Goal: Task Accomplishment & Management: Complete application form

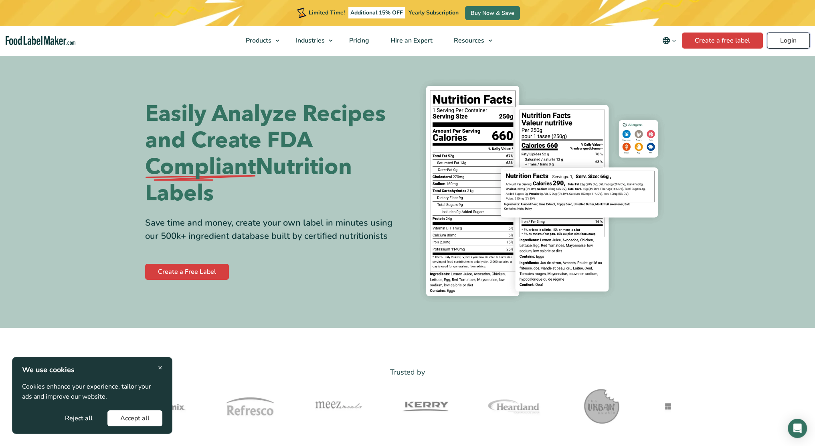
click at [782, 43] on link "Login" at bounding box center [788, 40] width 43 height 16
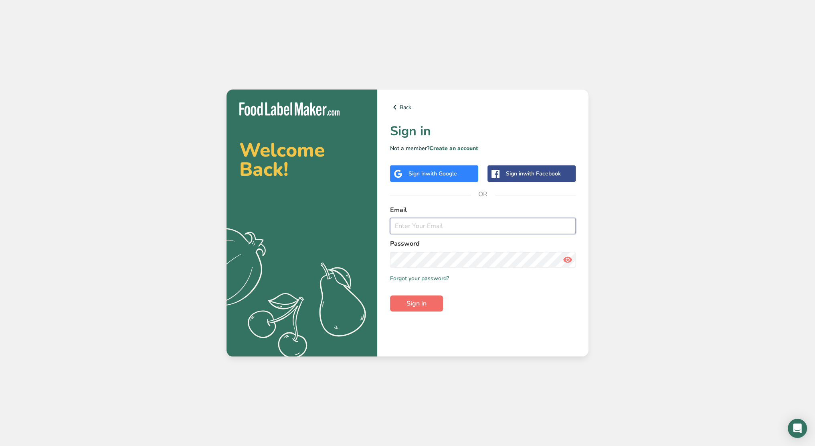
type input "[EMAIL_ADDRESS][DOMAIN_NAME]"
click at [412, 306] on span "Sign in" at bounding box center [417, 303] width 20 height 10
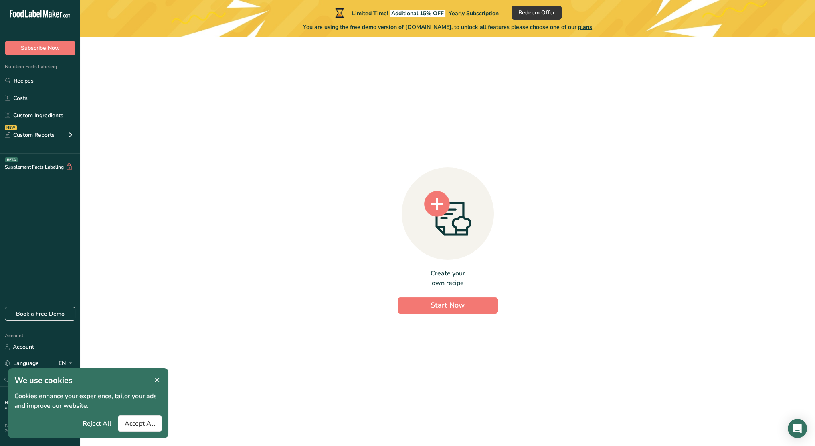
click at [160, 376] on icon at bounding box center [157, 379] width 7 height 11
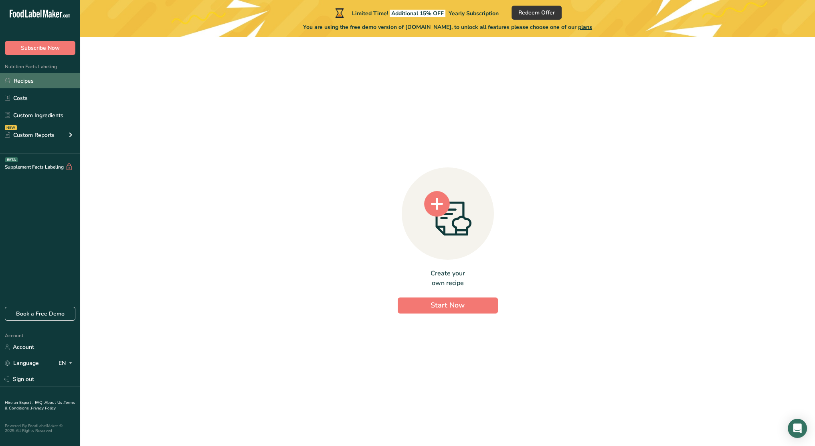
click at [29, 81] on link "Recipes" at bounding box center [40, 80] width 80 height 15
click at [459, 301] on span "Start Now" at bounding box center [448, 305] width 34 height 10
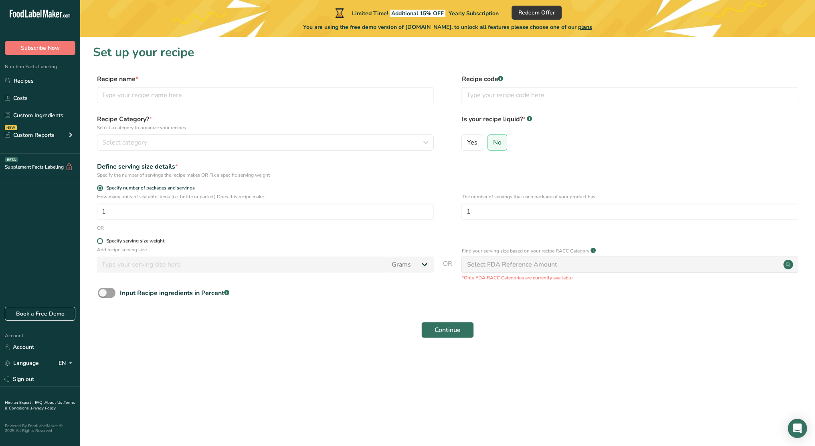
click at [134, 239] on div "Specify serving size weight" at bounding box center [135, 241] width 58 height 6
click at [102, 239] on input "Specify serving size weight" at bounding box center [99, 240] width 5 height 5
radio input "true"
radio input "false"
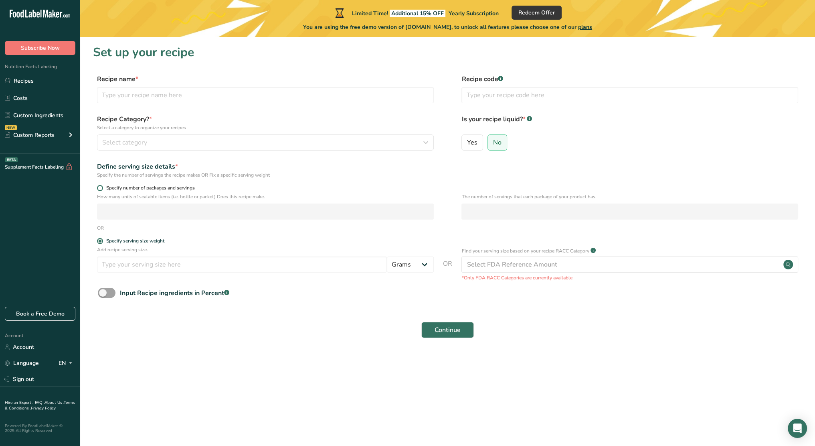
click at [127, 188] on span "Specify number of packages and servings" at bounding box center [149, 188] width 92 height 6
click at [102, 188] on input "Specify number of packages and servings" at bounding box center [99, 187] width 5 height 5
radio input "true"
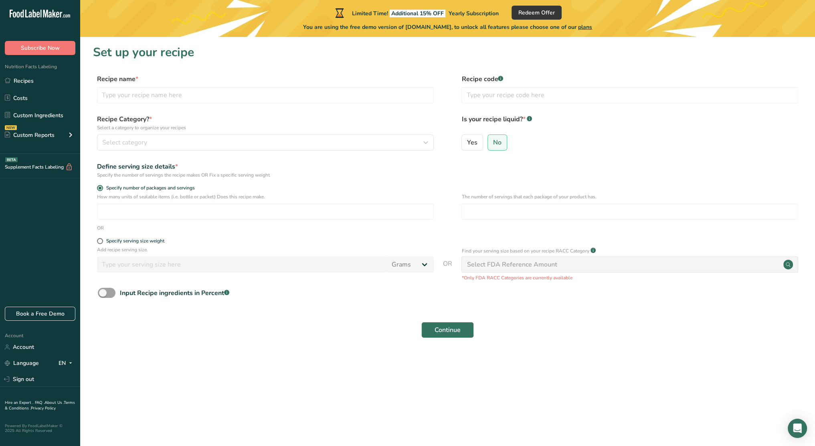
click at [154, 245] on div "Specify serving size weight" at bounding box center [265, 242] width 337 height 8
click at [156, 241] on div "Specify serving size weight" at bounding box center [135, 241] width 58 height 6
click at [102, 241] on input "Specify serving size weight" at bounding box center [99, 240] width 5 height 5
radio input "true"
radio input "false"
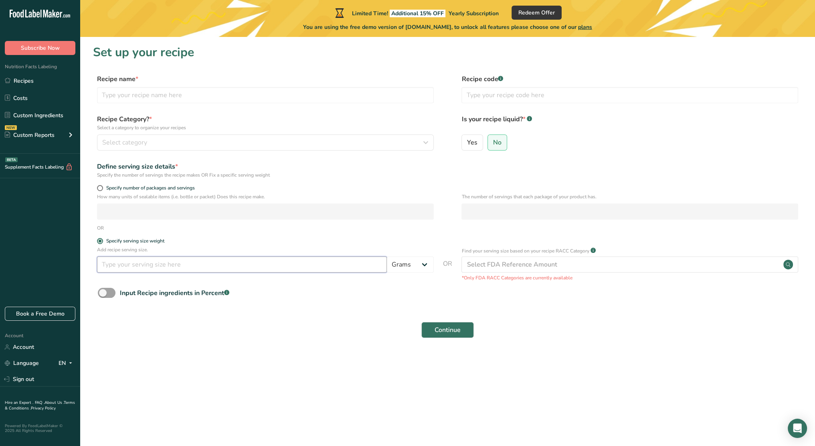
click at [201, 261] on input "number" at bounding box center [242, 264] width 290 height 16
click at [225, 251] on p "Add recipe serving size." at bounding box center [265, 249] width 337 height 7
click at [249, 263] on input "number" at bounding box center [242, 264] width 290 height 16
click at [490, 270] on div "Select FDA Reference Amount" at bounding box center [630, 264] width 337 height 16
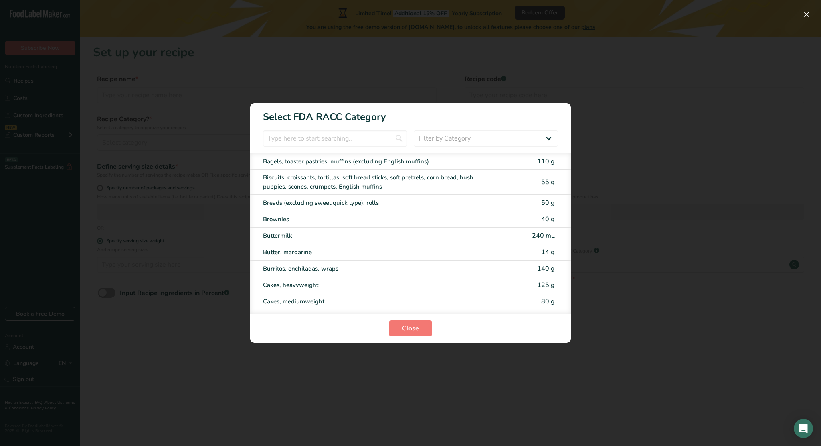
click at [527, 440] on div "RACC Category Selection Modal" at bounding box center [410, 223] width 821 height 446
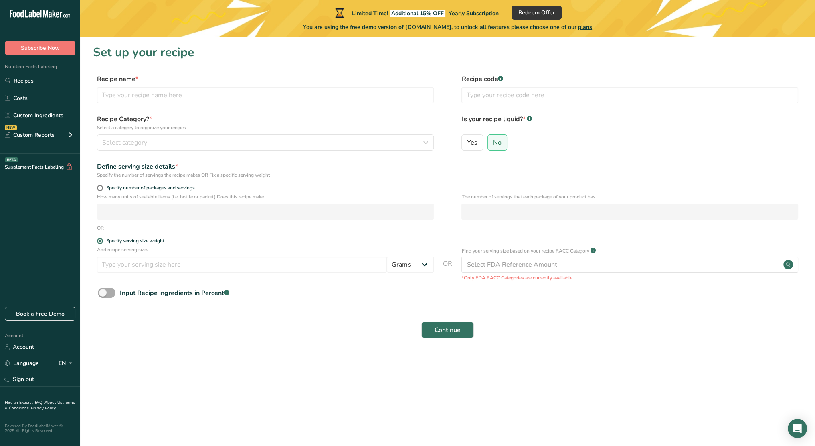
click at [100, 292] on span at bounding box center [107, 293] width 18 height 10
click at [100, 292] on input "Input Recipe ingredients in Percent .a-a{fill:#347362;}.b-a{fill:#fff;}" at bounding box center [100, 292] width 5 height 5
click at [108, 293] on span at bounding box center [107, 293] width 18 height 10
click at [103, 293] on input "Input Recipe ingredients in Percent .a-a{fill:#347362;}.b-a{fill:#fff;}" at bounding box center [100, 292] width 5 height 5
click at [108, 293] on span at bounding box center [107, 293] width 18 height 10
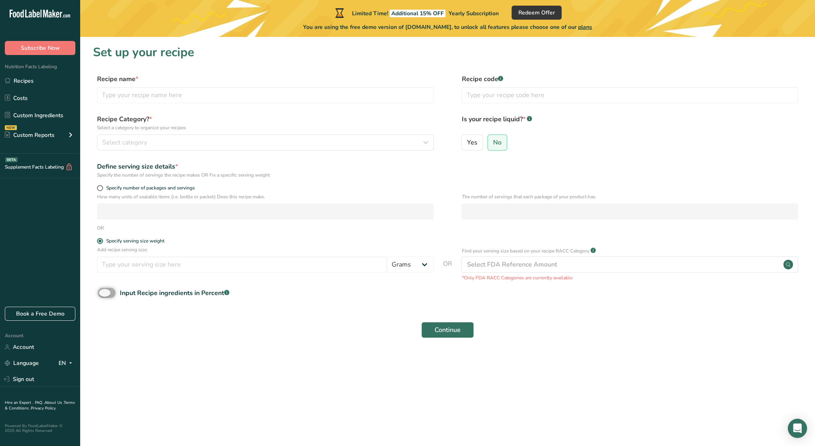
click at [103, 293] on input "Input Recipe ingredients in Percent .a-a{fill:#347362;}.b-a{fill:#fff;}" at bounding box center [100, 292] width 5 height 5
click at [108, 293] on span at bounding box center [107, 293] width 18 height 10
click at [103, 293] on input "Input Recipe ingredients in Percent .a-a{fill:#347362;}.b-a{fill:#fff;}" at bounding box center [100, 292] width 5 height 5
checkbox input "false"
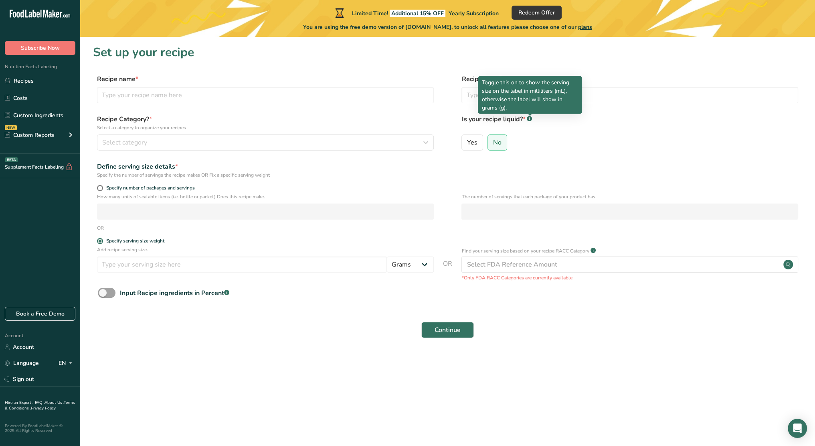
click at [521, 101] on p "Toggle this on to show the serving size on the label in milliliters (mL), other…" at bounding box center [530, 95] width 96 height 34
copy div "Toggle this on to show the serving size on the label in milliliters (mL), other…"
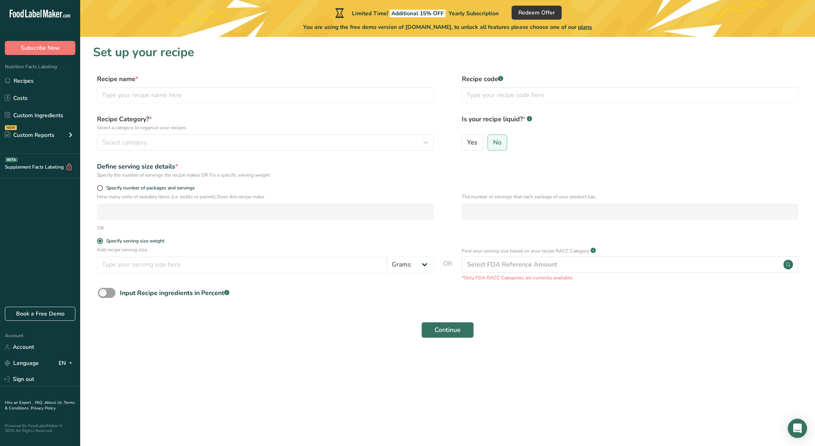
click at [175, 126] on p "Select a category to organize your recipes" at bounding box center [265, 127] width 337 height 7
click at [209, 123] on label "Recipe Category? * Select a category to organize your recipes" at bounding box center [265, 122] width 337 height 17
click at [146, 126] on p "Select a category to organize your recipes" at bounding box center [265, 127] width 337 height 7
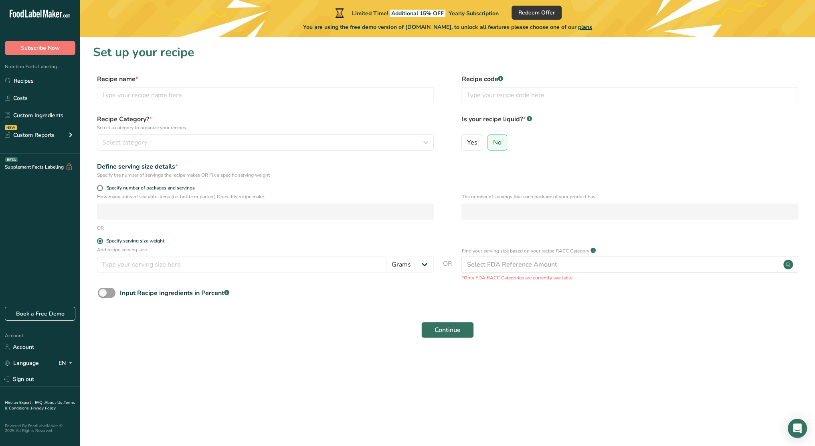
click at [146, 126] on p "Select a category to organize your recipes" at bounding box center [265, 127] width 337 height 7
click at [469, 152] on div "Yes" at bounding box center [473, 144] width 22 height 21
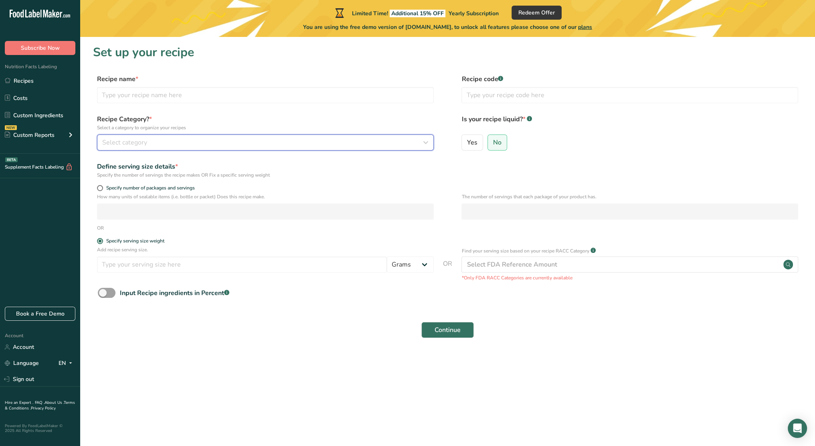
click at [165, 148] on button "Select category" at bounding box center [265, 142] width 337 height 16
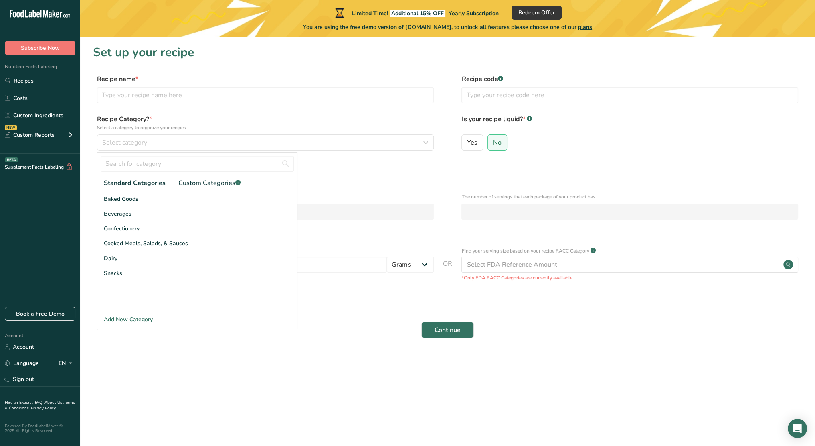
click at [143, 124] on p "Select a category to organize your recipes" at bounding box center [265, 127] width 337 height 7
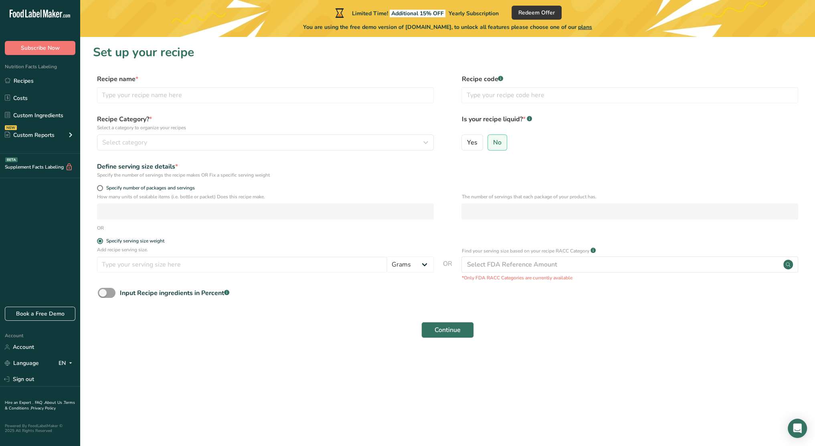
click at [143, 124] on p "Select a category to organize your recipes" at bounding box center [265, 127] width 337 height 7
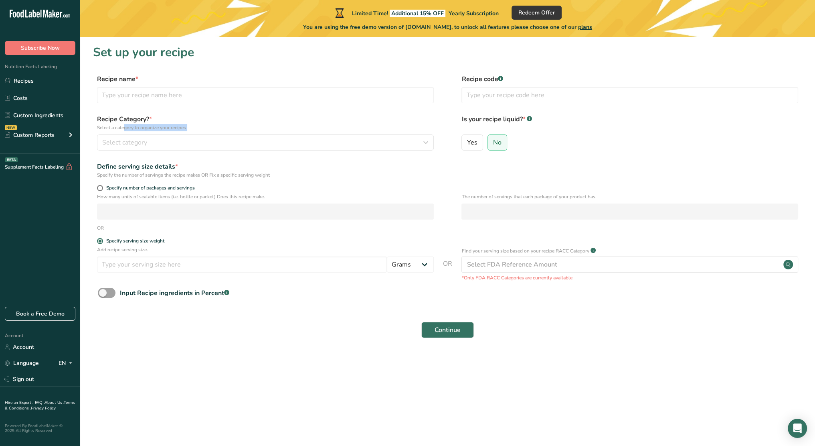
copy div "Select a category to organize your recipes Select category Standard Categories …"
drag, startPoint x: 95, startPoint y: 166, endPoint x: 296, endPoint y: 196, distance: 204.0
click at [296, 196] on form "Recipe name * Recipe code .a-a{fill:#347362;}.b-a{fill:#fff;} Recipe Category? …" at bounding box center [447, 208] width 709 height 268
copy form "Define serving size details * Specify the number of servings the recipe makes O…"
click at [133, 190] on span "Specify number of packages and servings" at bounding box center [149, 188] width 92 height 6
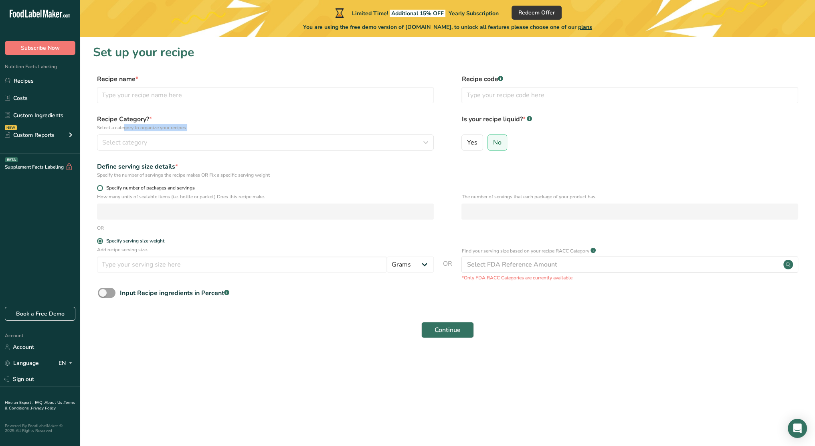
click at [102, 190] on input "Specify number of packages and servings" at bounding box center [99, 187] width 5 height 5
radio input "true"
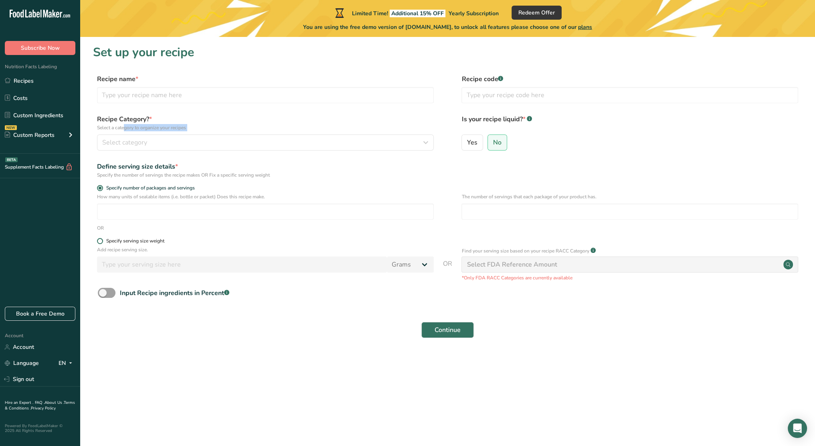
click at [121, 240] on div "Specify serving size weight" at bounding box center [135, 241] width 58 height 6
click at [102, 240] on input "Specify serving size weight" at bounding box center [99, 240] width 5 height 5
radio input "true"
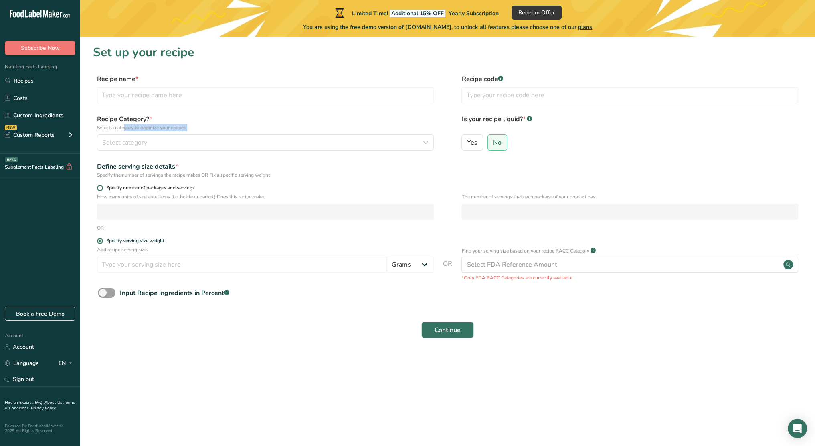
click at [188, 190] on span "Specify number of packages and servings" at bounding box center [149, 188] width 92 height 6
click at [102, 190] on input "Specify number of packages and servings" at bounding box center [99, 187] width 5 height 5
radio input "true"
radio input "false"
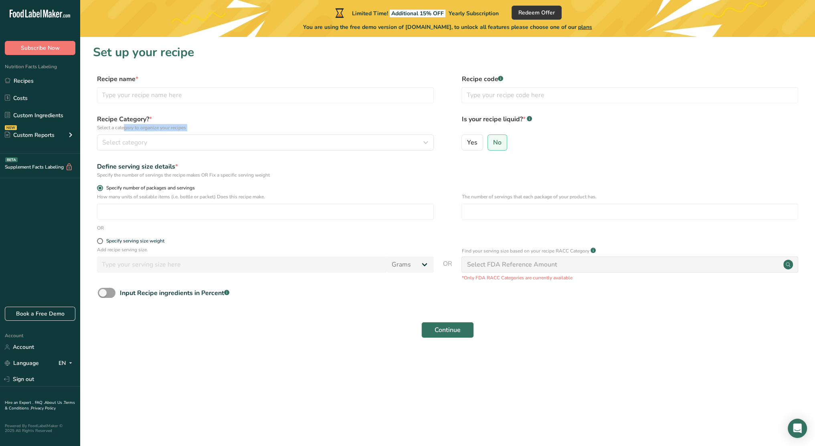
click at [225, 190] on label "Specify number of packages and servings" at bounding box center [265, 188] width 337 height 6
click at [102, 190] on input "Specify number of packages and servings" at bounding box center [99, 187] width 5 height 5
click at [253, 171] on div "Specify the number of servings the recipe makes OR Fix a specific serving weight" at bounding box center [265, 174] width 337 height 7
drag, startPoint x: 175, startPoint y: 240, endPoint x: 95, endPoint y: 240, distance: 80.2
click at [95, 240] on div "Specify serving size weight" at bounding box center [447, 242] width 709 height 8
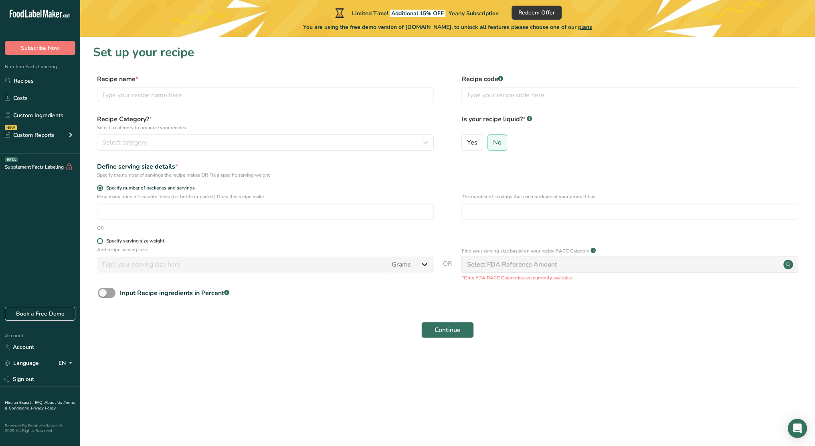
drag, startPoint x: 93, startPoint y: 240, endPoint x: 173, endPoint y: 243, distance: 80.7
click at [173, 243] on section "Set up your recipe Recipe name * Recipe code .a-a{fill:#347362;}.b-a{fill:#fff;…" at bounding box center [447, 196] width 735 height 318
drag, startPoint x: 85, startPoint y: 217, endPoint x: 171, endPoint y: 239, distance: 88.4
click at [171, 239] on section "Set up your recipe Recipe name * Recipe code .a-a{fill:#347362;}.b-a{fill:#fff;…" at bounding box center [447, 196] width 735 height 318
click at [182, 247] on p "Add recipe serving size." at bounding box center [265, 249] width 337 height 7
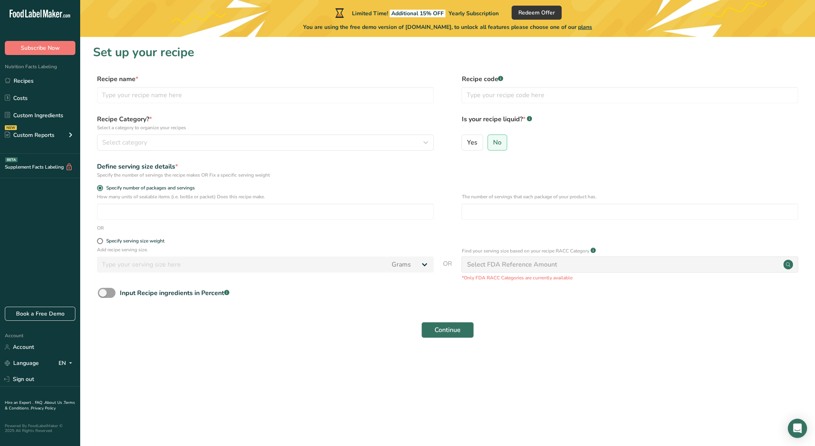
drag, startPoint x: 182, startPoint y: 247, endPoint x: 106, endPoint y: 230, distance: 77.4
click at [103, 230] on form "Recipe name * Recipe code .a-a{fill:#347362;}.b-a{fill:#fff;} Recipe Category? …" at bounding box center [447, 208] width 709 height 268
copy form "Specify serving size weight Add recipe serving size."
